Goal: Information Seeking & Learning: Learn about a topic

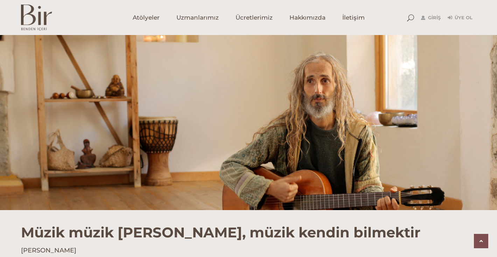
scroll to position [476, 0]
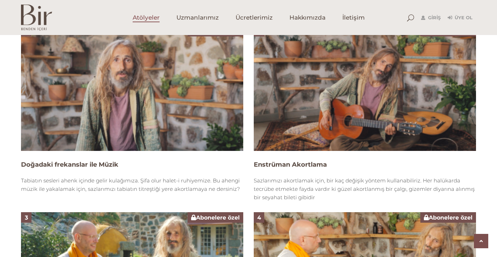
click at [150, 21] on span "Atölyeler" at bounding box center [146, 18] width 27 height 8
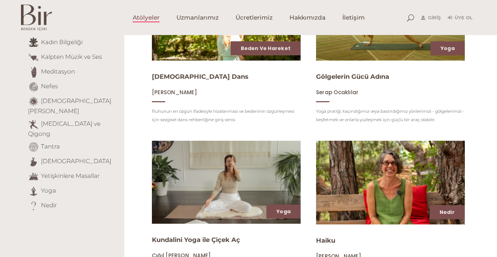
scroll to position [147, 0]
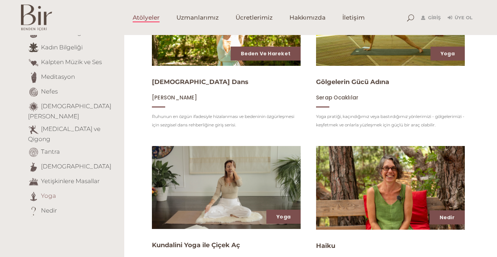
click at [48, 192] on link "Yoga" at bounding box center [48, 195] width 15 height 7
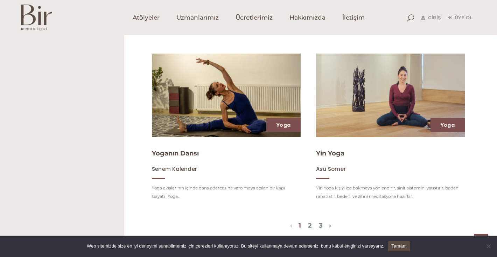
scroll to position [827, 0]
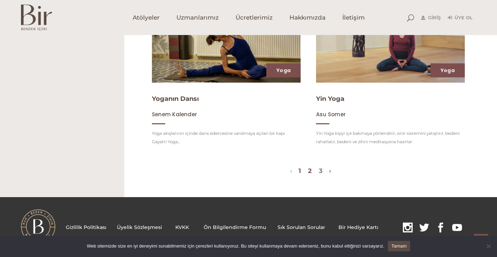
click at [311, 167] on link "2" at bounding box center [310, 171] width 4 height 8
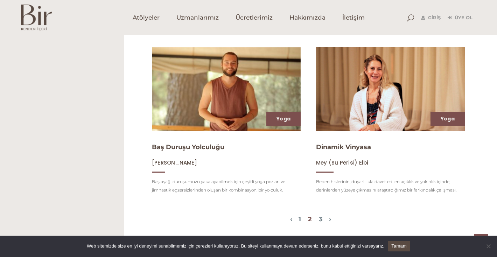
scroll to position [747, 0]
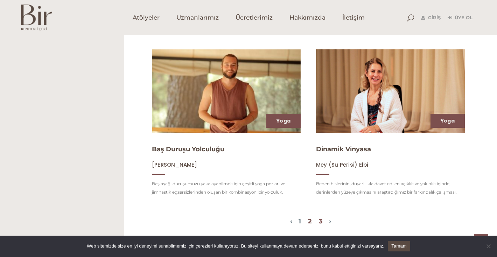
click at [323, 220] on link "3" at bounding box center [321, 221] width 4 height 8
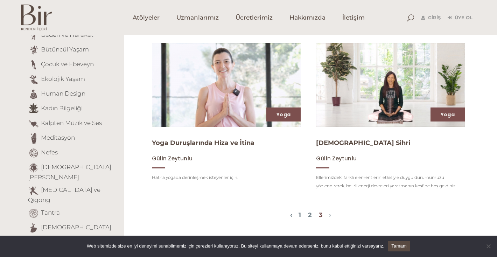
scroll to position [80, 0]
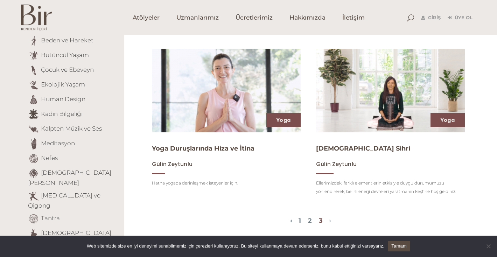
click at [398, 83] on img at bounding box center [390, 90] width 153 height 86
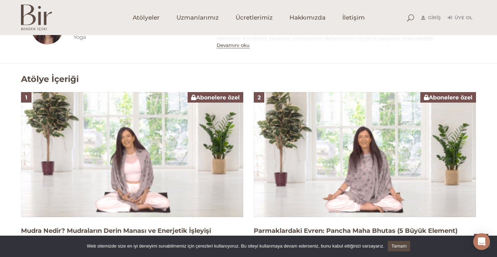
scroll to position [411, 0]
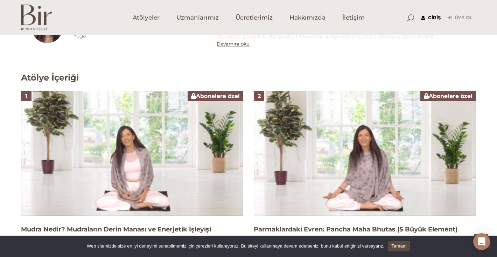
type input "[EMAIL_ADDRESS][DOMAIN_NAME]"
click at [434, 16] on link "Giriş" at bounding box center [431, 18] width 20 height 8
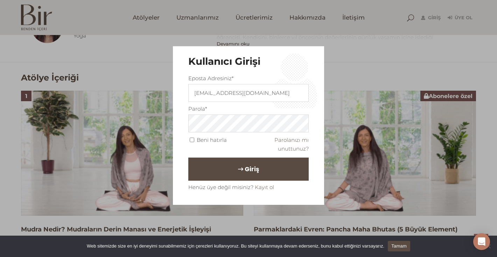
click at [232, 172] on button "Giriş" at bounding box center [248, 169] width 120 height 23
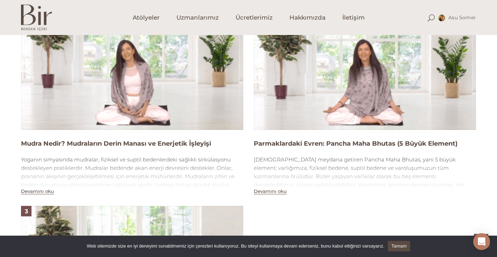
scroll to position [547, 0]
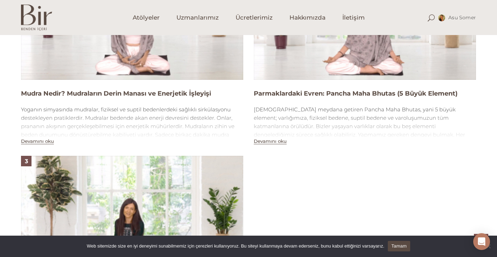
click at [38, 145] on div "1 Mudra Nedir? Mudraların Derin Manası ve Enerjetik İşleyişi Yoganın simyasında…" at bounding box center [249, 150] width 466 height 391
click at [47, 138] on button "Devamını oku" at bounding box center [37, 141] width 33 height 6
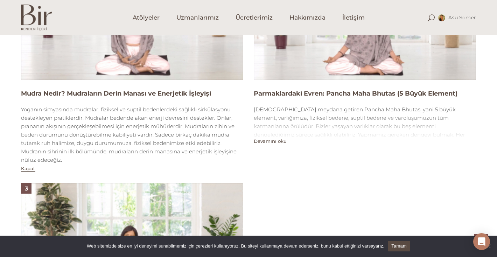
click at [157, 60] on img at bounding box center [132, 17] width 222 height 125
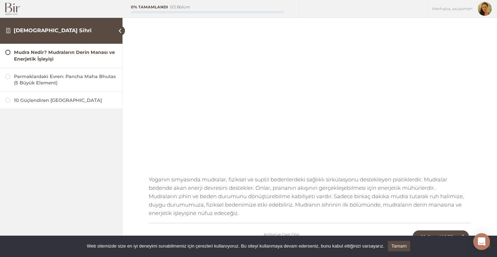
scroll to position [97, 0]
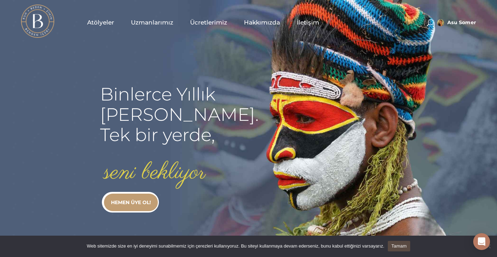
click at [95, 22] on span "Atölyeler" at bounding box center [100, 23] width 27 height 8
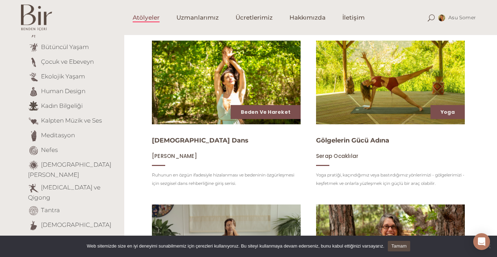
scroll to position [118, 0]
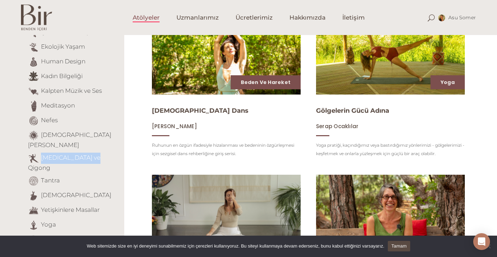
click at [251, 69] on img at bounding box center [226, 52] width 153 height 86
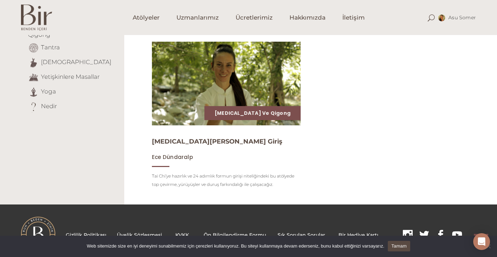
scroll to position [259, 0]
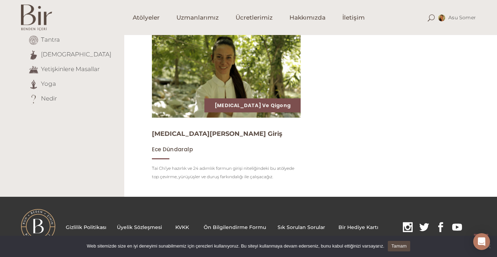
click at [219, 88] on img at bounding box center [226, 76] width 153 height 86
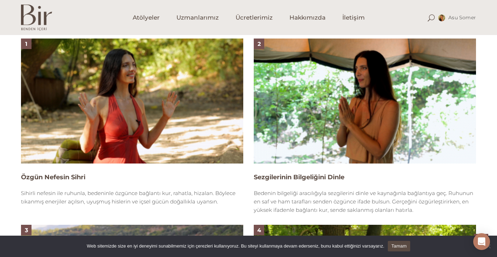
scroll to position [458, 0]
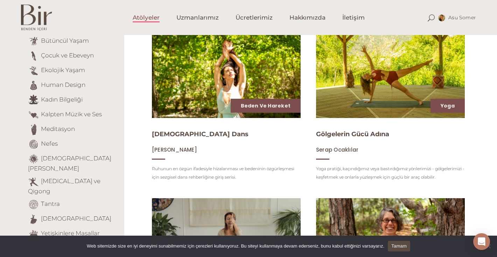
scroll to position [92, 0]
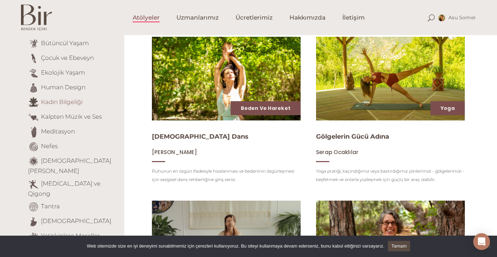
click at [64, 104] on link "Kadın Bilgeliği" at bounding box center [62, 101] width 42 height 7
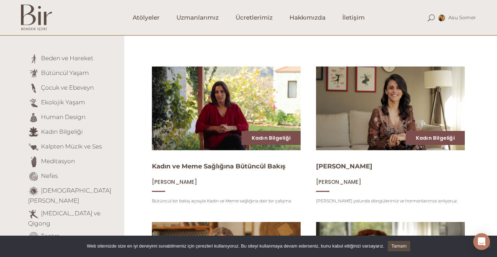
scroll to position [60, 0]
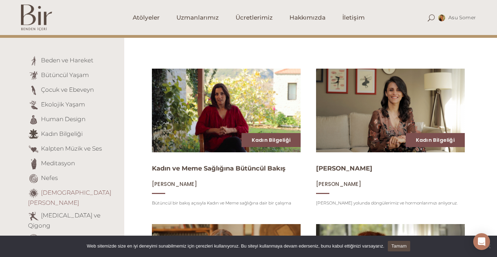
click at [66, 192] on link "[DEMOGRAPHIC_DATA][PERSON_NAME]" at bounding box center [69, 197] width 83 height 17
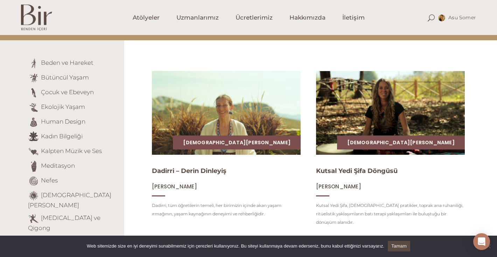
scroll to position [61, 0]
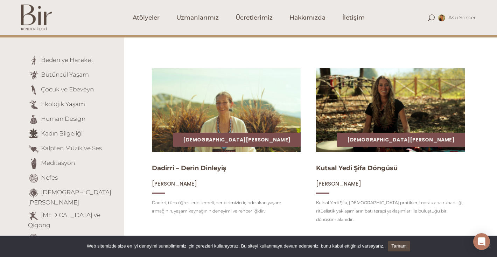
click at [48, 234] on link "Tantra" at bounding box center [50, 237] width 19 height 7
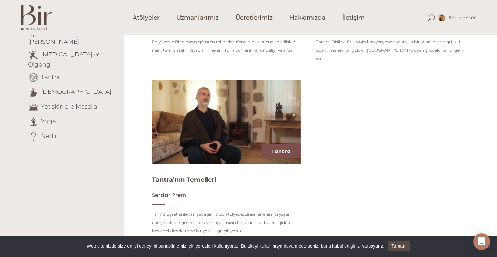
scroll to position [210, 0]
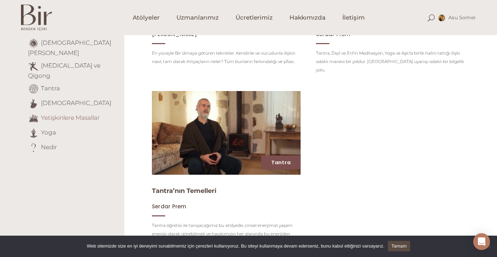
click at [49, 114] on link "Yetişkinlere Masallar" at bounding box center [70, 117] width 59 height 7
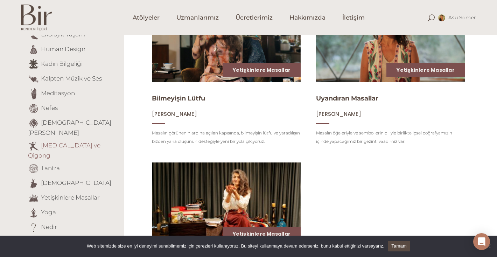
scroll to position [115, 0]
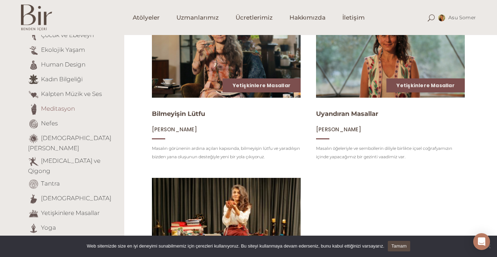
click at [53, 108] on link "Meditasyon" at bounding box center [58, 108] width 34 height 7
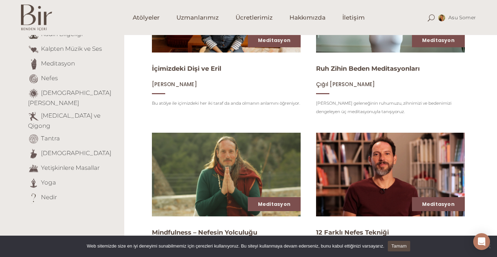
scroll to position [161, 0]
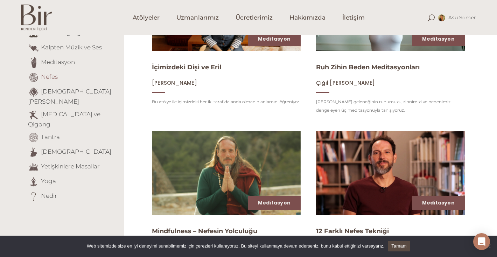
click at [51, 77] on link "Nefes" at bounding box center [49, 76] width 17 height 7
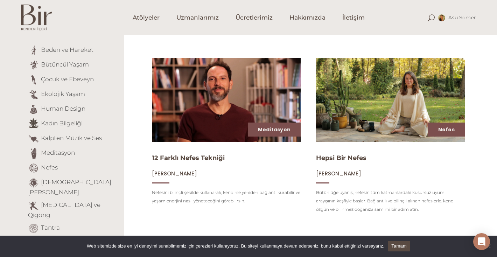
scroll to position [159, 0]
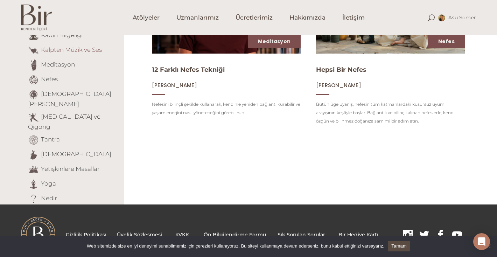
click at [69, 50] on link "Kalpten Müzik ve Ses" at bounding box center [71, 49] width 61 height 7
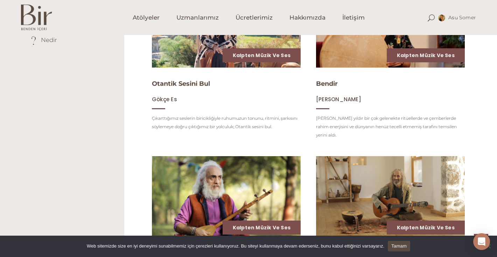
scroll to position [19, 0]
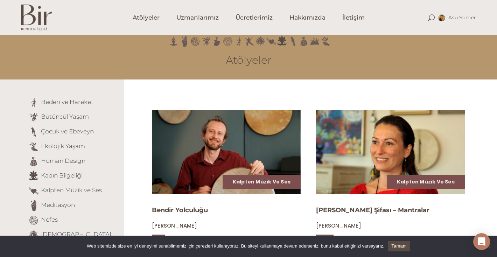
click at [392, 162] on img at bounding box center [390, 152] width 153 height 86
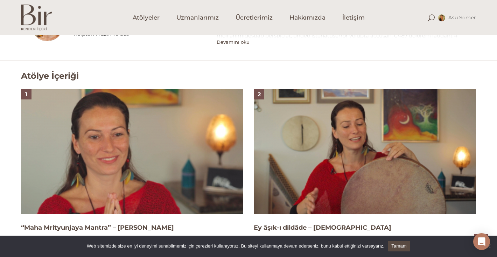
scroll to position [404, 0]
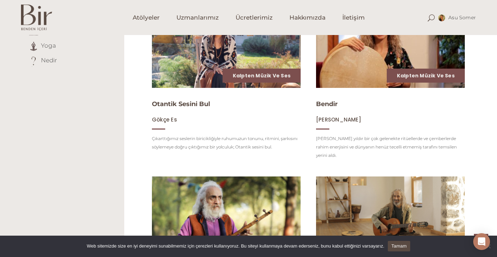
scroll to position [288, 0]
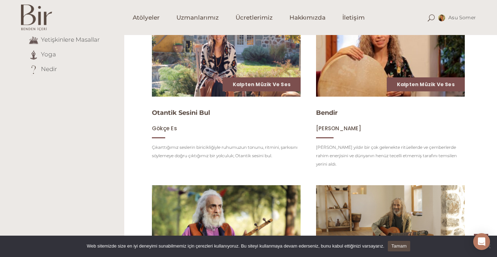
click at [396, 70] on img at bounding box center [390, 55] width 153 height 86
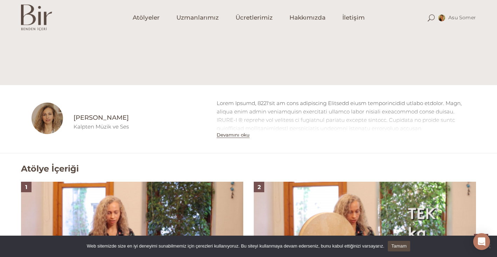
scroll to position [343, 0]
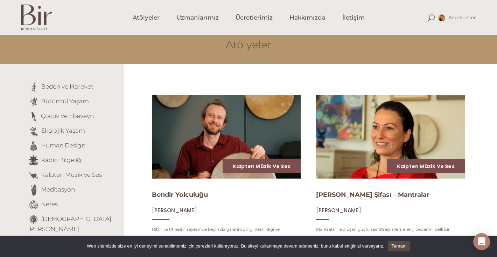
scroll to position [44, 0]
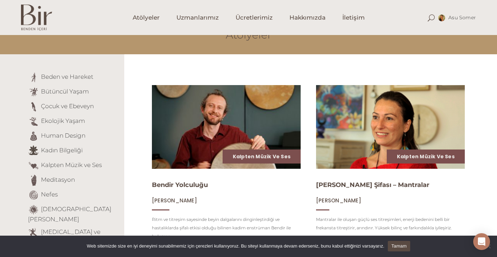
click at [215, 149] on img at bounding box center [226, 127] width 153 height 86
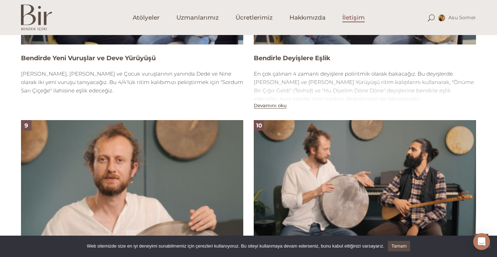
scroll to position [1132, 0]
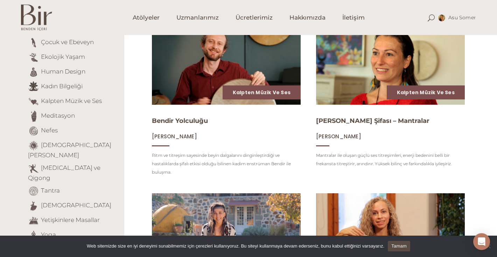
scroll to position [110, 0]
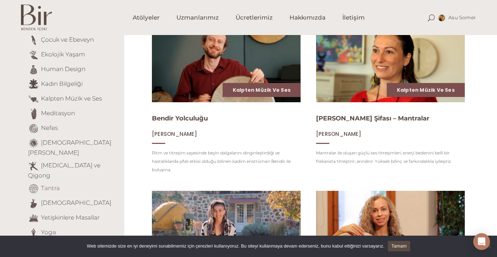
click at [49, 185] on link "Tantra" at bounding box center [50, 188] width 19 height 7
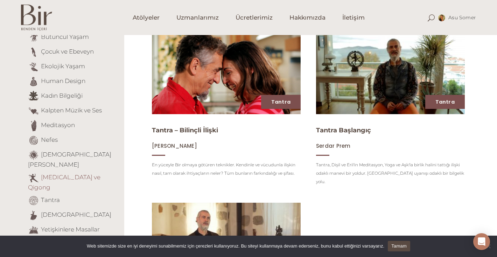
scroll to position [99, 0]
click at [54, 211] on link "[DEMOGRAPHIC_DATA]" at bounding box center [76, 214] width 70 height 7
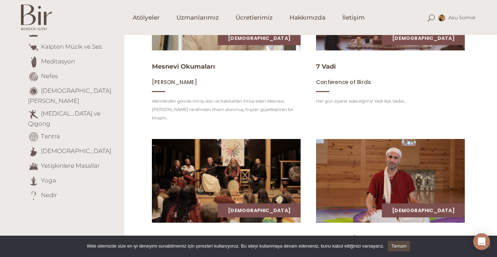
scroll to position [235, 0]
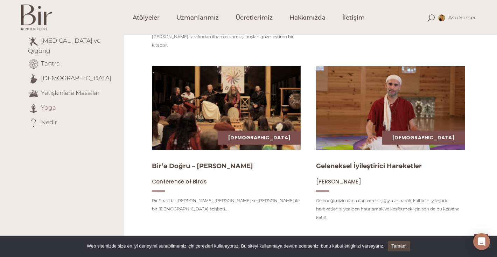
click at [50, 104] on link "Yoga" at bounding box center [48, 107] width 15 height 7
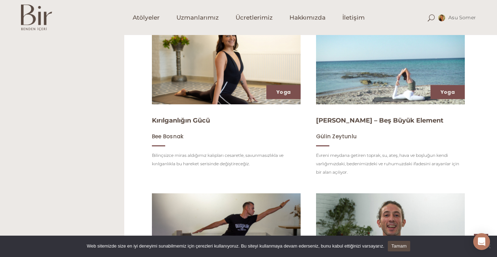
scroll to position [458, 0]
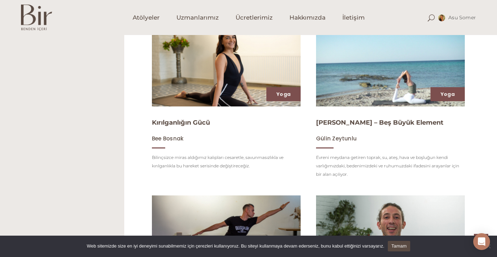
click at [393, 89] on img at bounding box center [390, 65] width 153 height 86
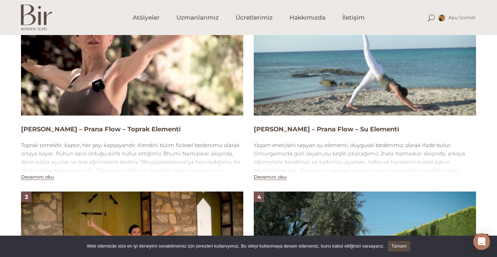
scroll to position [503, 0]
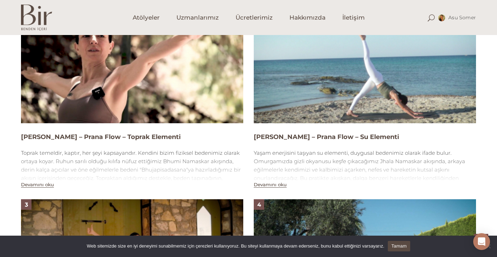
click at [152, 107] on img at bounding box center [132, 60] width 222 height 125
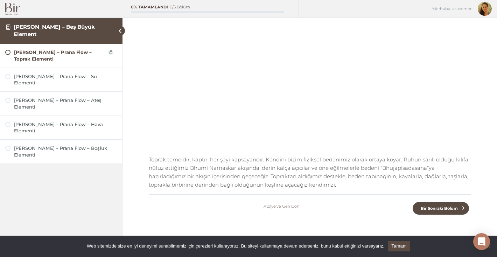
scroll to position [116, 0]
click at [37, 77] on div "[PERSON_NAME] – Prana Flow – Su Elementi" at bounding box center [65, 79] width 103 height 13
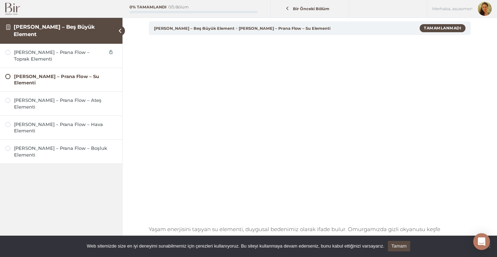
scroll to position [54, 0]
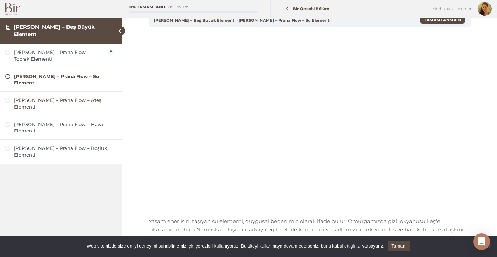
click at [50, 98] on div "Agni Namaskar – Prana Flow – Ateş Elementi" at bounding box center [65, 103] width 103 height 13
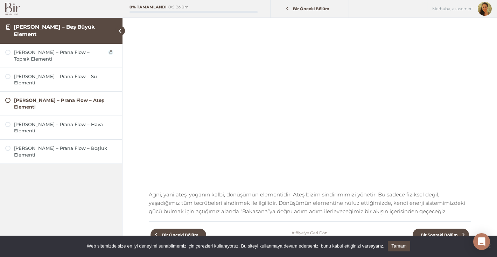
scroll to position [80, 0]
click at [62, 121] on div "[PERSON_NAME] – Prana Flow – Hava Elementi" at bounding box center [65, 127] width 103 height 13
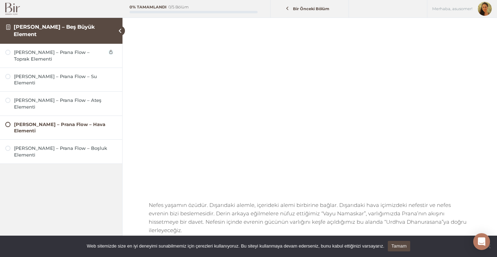
scroll to position [63, 0]
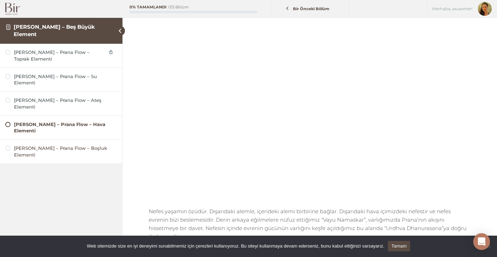
click at [33, 145] on div "[PERSON_NAME] – Prana Flow – Boşluk Elementi" at bounding box center [65, 151] width 103 height 13
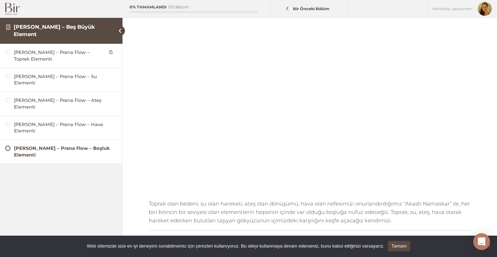
scroll to position [72, 0]
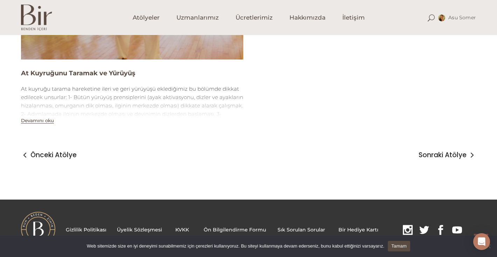
scroll to position [1215, 0]
